Goal: Check status

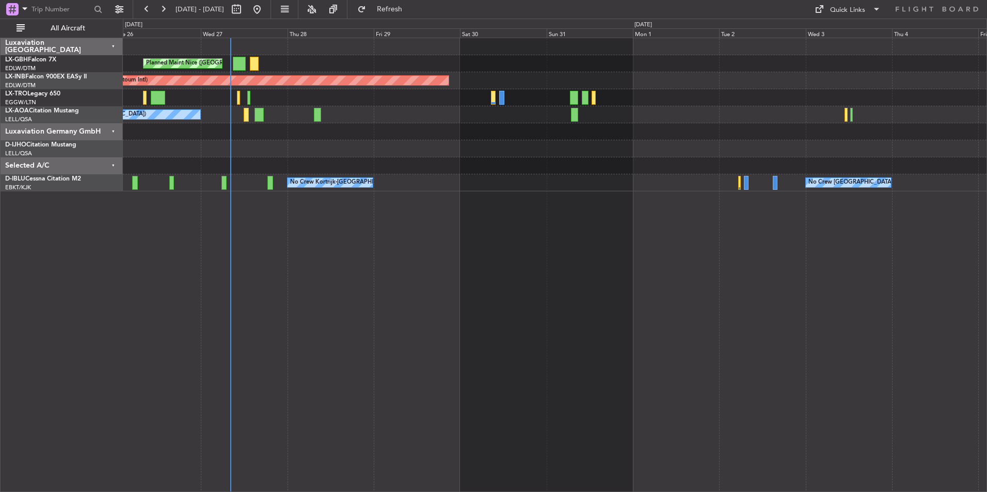
click at [516, 186] on div "Planned Maint Nice ([GEOGRAPHIC_DATA]) Unplanned Maint [GEOGRAPHIC_DATA] (Al Ma…" at bounding box center [554, 114] width 863 height 153
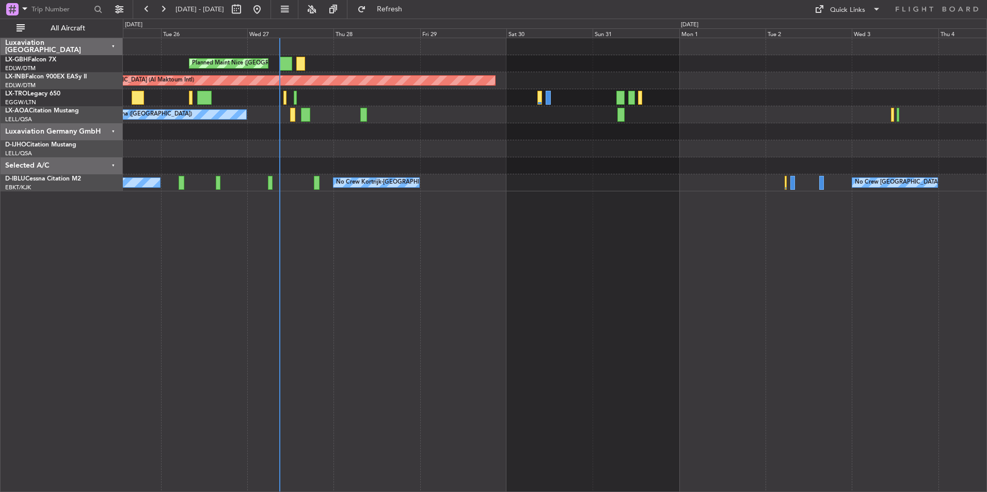
click at [414, 138] on div at bounding box center [554, 131] width 863 height 17
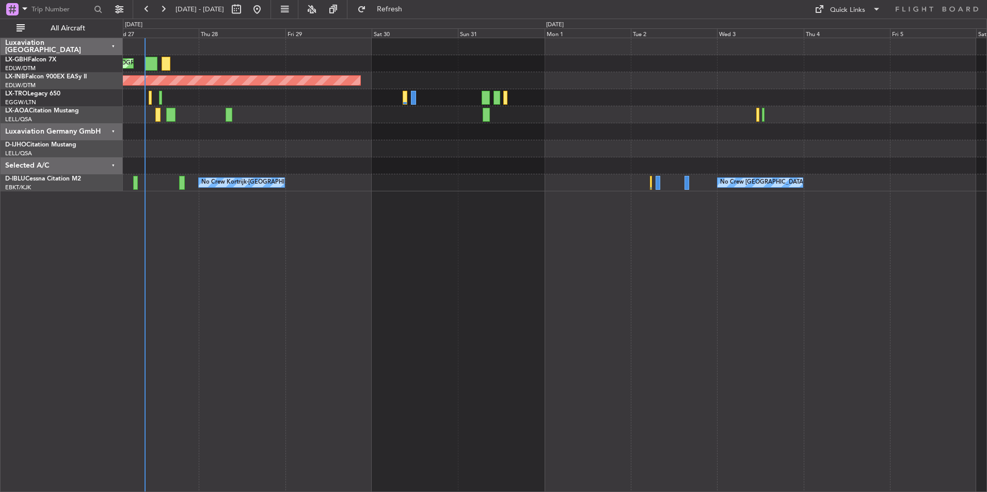
click at [916, 155] on div "Planned Maint Nice (Côte d'Azur Airport) Unplanned Maint Dubai (Al Maktoum Intl…" at bounding box center [554, 114] width 863 height 153
